Goal: Task Accomplishment & Management: Use online tool/utility

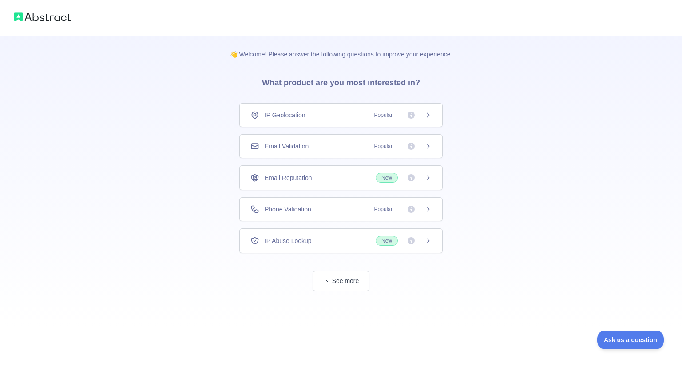
click at [426, 207] on icon at bounding box center [427, 209] width 7 height 7
